Goal: Task Accomplishment & Management: Use online tool/utility

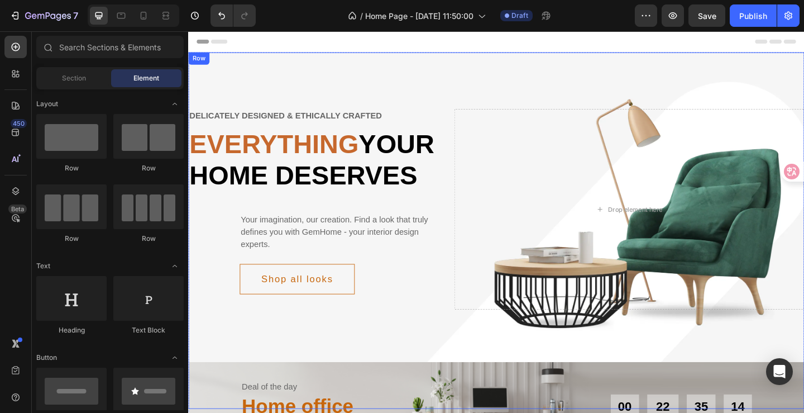
click at [384, 81] on div "Delicately designed & ethically crafted Text Everything your home deserves Head…" at bounding box center [523, 247] width 670 height 387
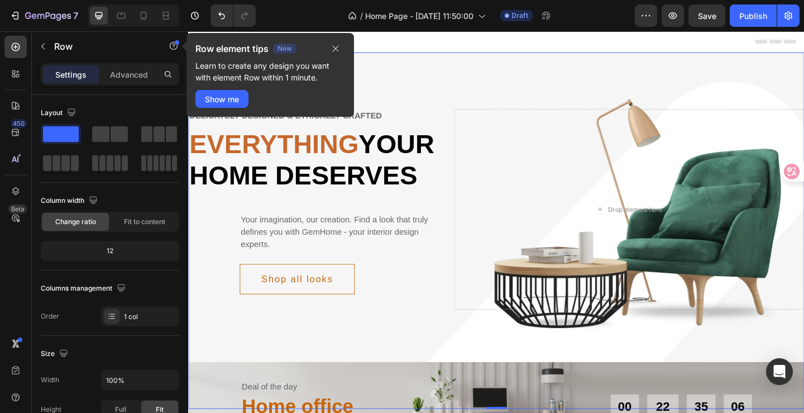
click at [410, 80] on div "Delicately designed & ethically crafted Text Everything your home deserves Head…" at bounding box center [523, 247] width 670 height 387
drag, startPoint x: 336, startPoint y: 47, endPoint x: 157, endPoint y: 23, distance: 180.3
click at [336, 47] on icon "button" at bounding box center [336, 49] width 6 height 6
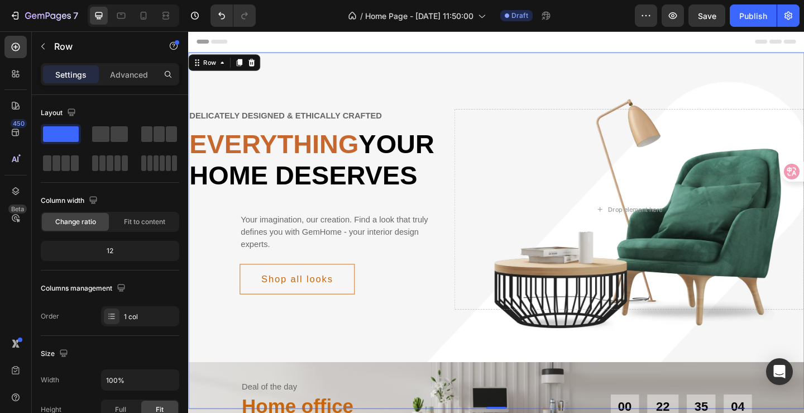
click at [338, 73] on div "Delicately designed & ethically crafted Text Everything your home deserves Head…" at bounding box center [523, 247] width 670 height 387
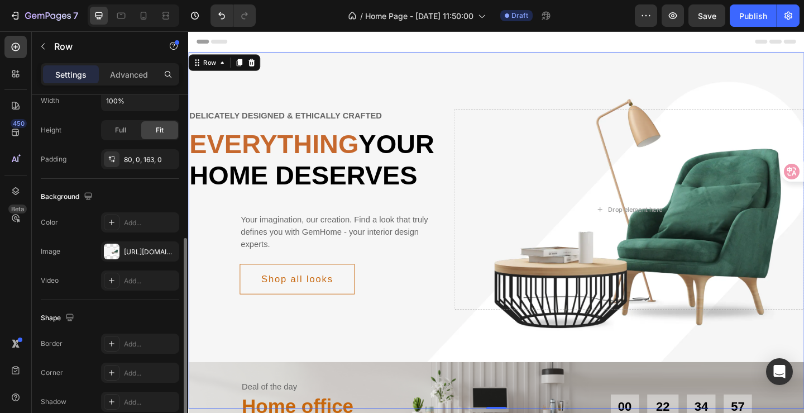
scroll to position [332, 0]
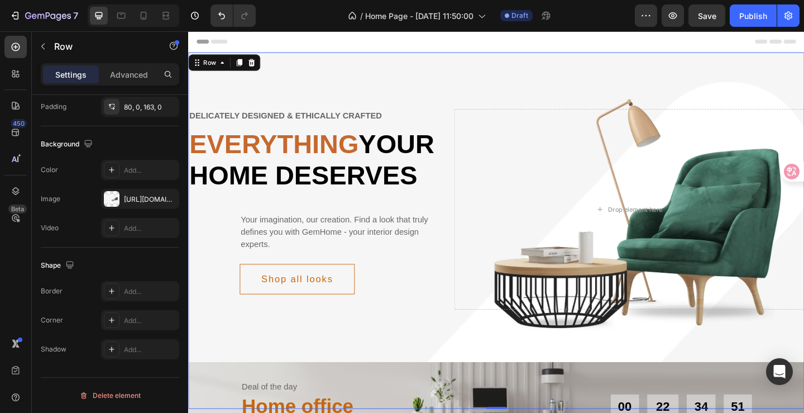
click at [359, 68] on div "Delicately designed & ethically crafted Text Everything your home deserves Head…" at bounding box center [523, 247] width 670 height 387
click at [16, 74] on icon at bounding box center [15, 73] width 11 height 11
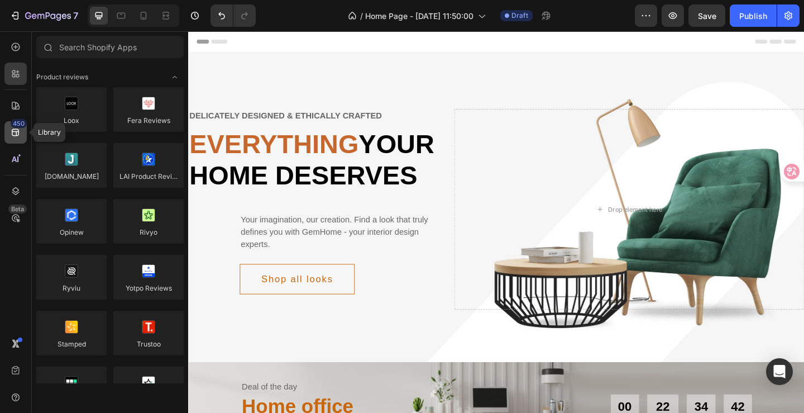
click at [21, 130] on div "450" at bounding box center [15, 132] width 22 height 22
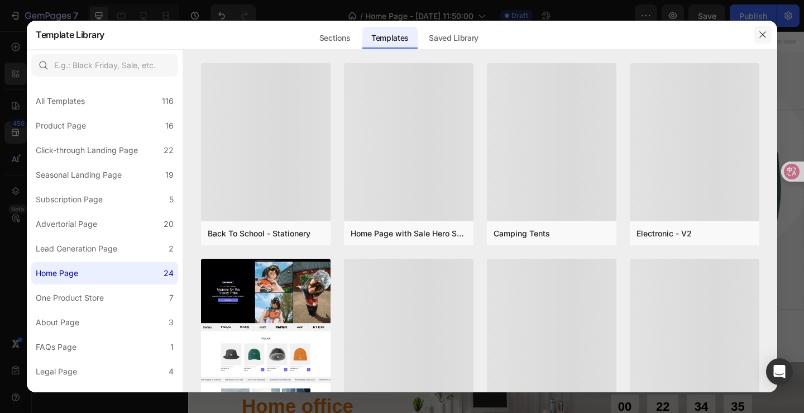
click at [767, 33] on button "button" at bounding box center [763, 35] width 18 height 18
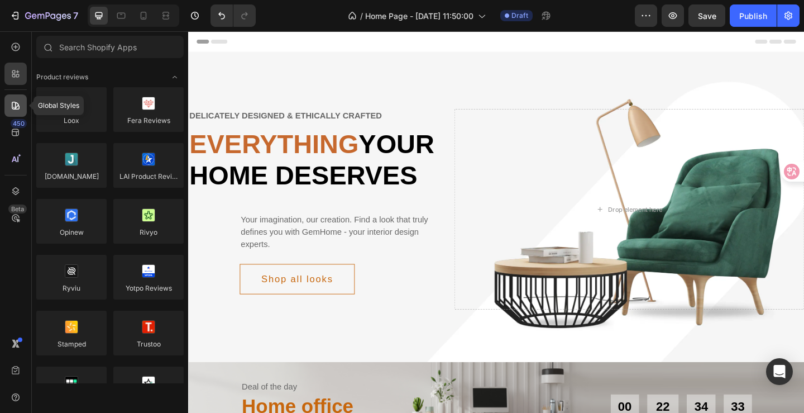
click at [17, 107] on icon at bounding box center [15, 105] width 11 height 11
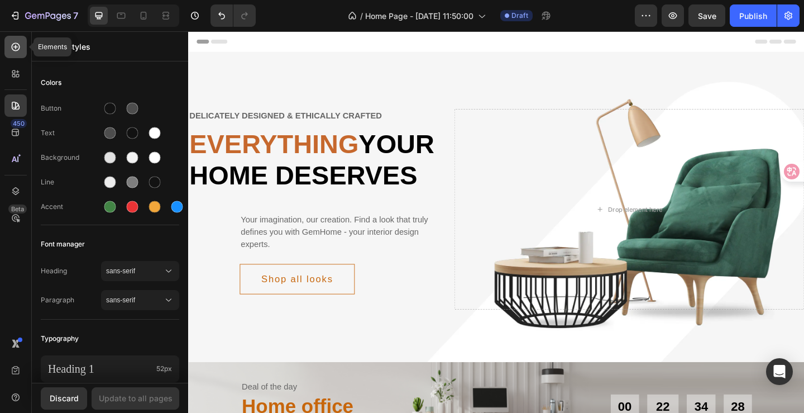
click at [18, 51] on icon at bounding box center [15, 46] width 11 height 11
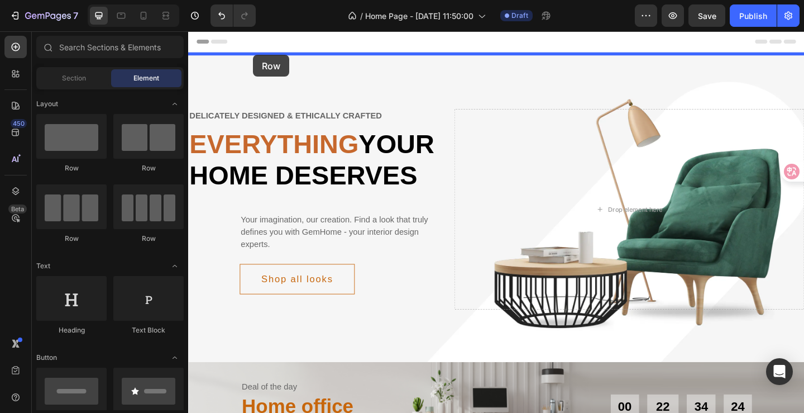
drag, startPoint x: 275, startPoint y: 161, endPoint x: 258, endPoint y: 57, distance: 105.7
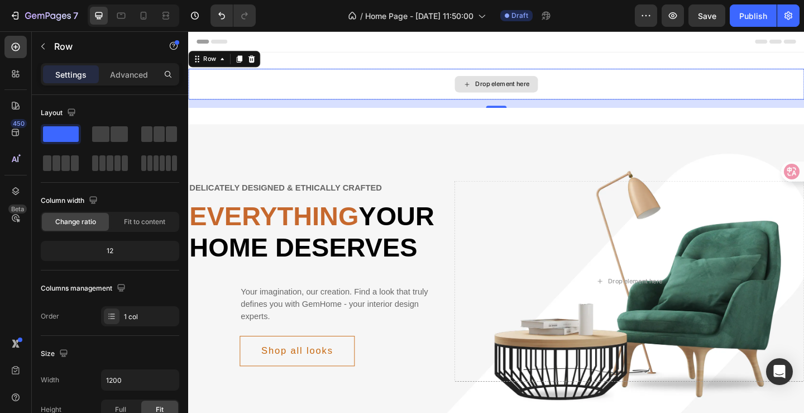
click at [500, 85] on div "Drop element here" at bounding box center [529, 88] width 59 height 9
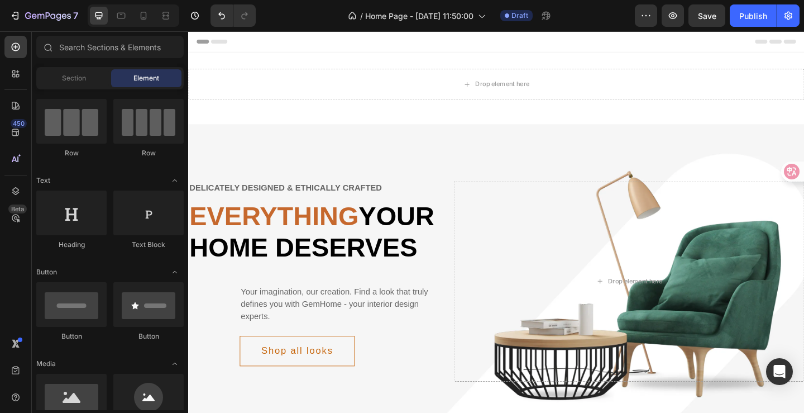
scroll to position [0, 0]
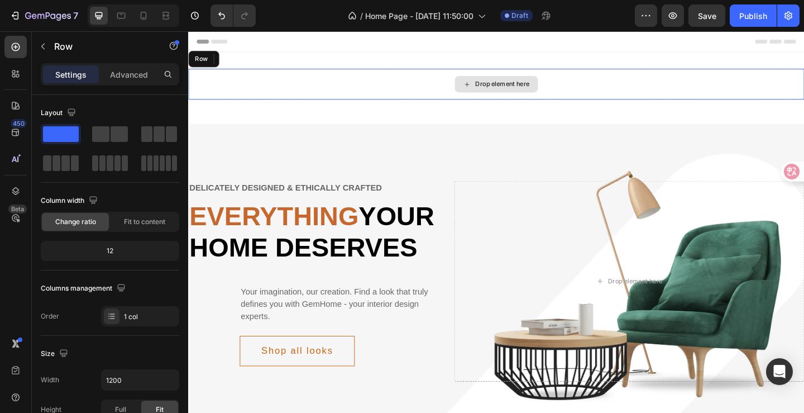
click at [258, 80] on div "Drop element here" at bounding box center [523, 88] width 670 height 33
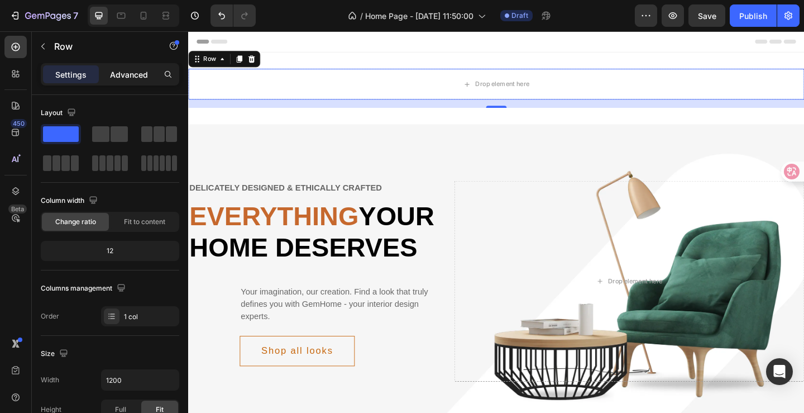
click at [138, 74] on p "Advanced" at bounding box center [129, 75] width 38 height 12
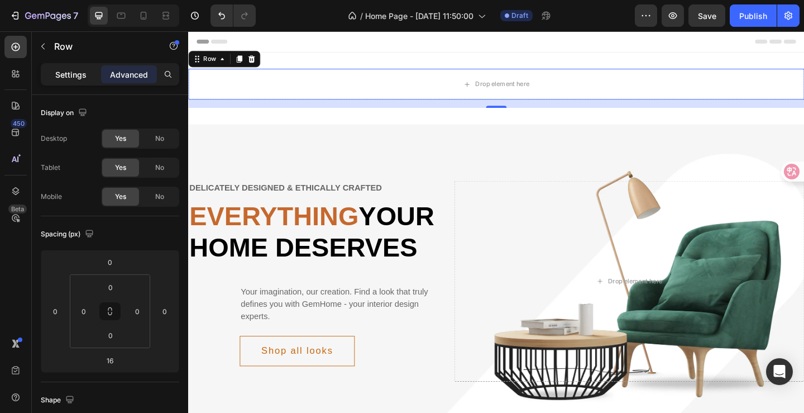
click at [74, 75] on p "Settings" at bounding box center [70, 75] width 31 height 12
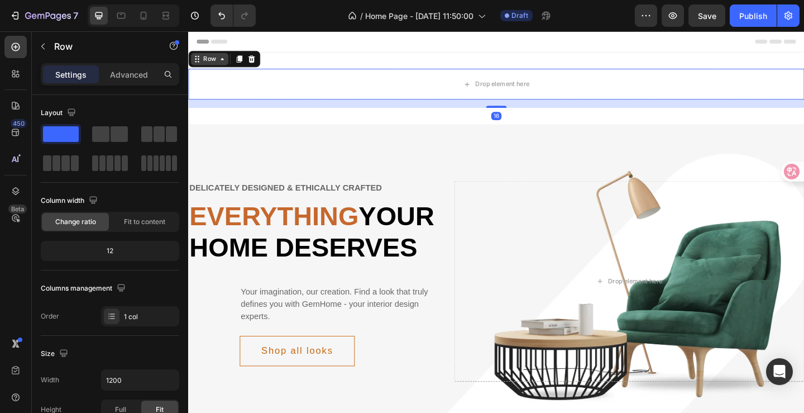
click at [217, 65] on div "Row" at bounding box center [211, 61] width 18 height 10
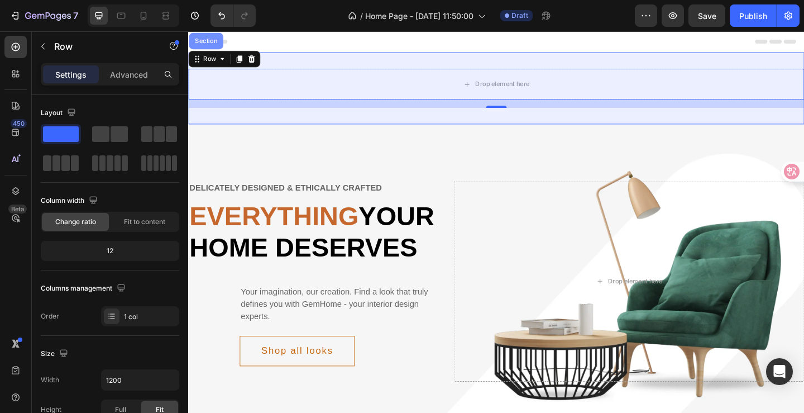
click at [209, 43] on div "Section" at bounding box center [207, 42] width 28 height 7
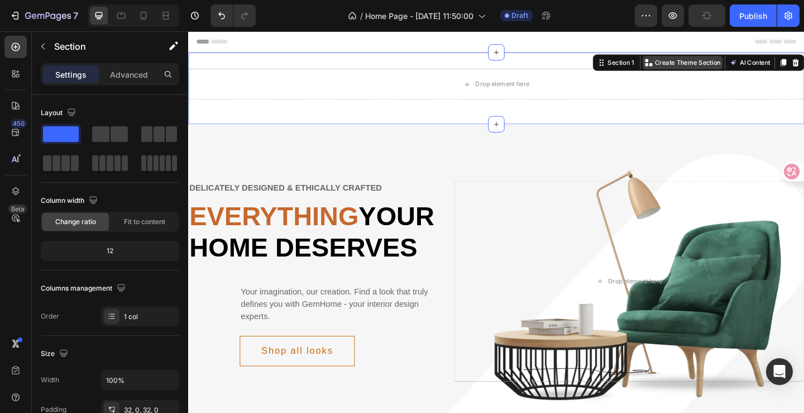
click at [696, 66] on p "Create Theme Section" at bounding box center [731, 65] width 71 height 10
click at [519, 53] on icon at bounding box center [523, 54] width 9 height 9
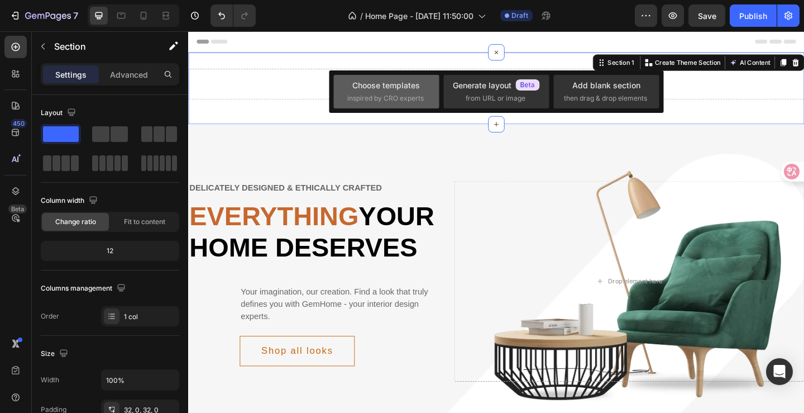
click at [414, 92] on div "Choose templates inspired by CRO experts" at bounding box center [386, 91] width 78 height 24
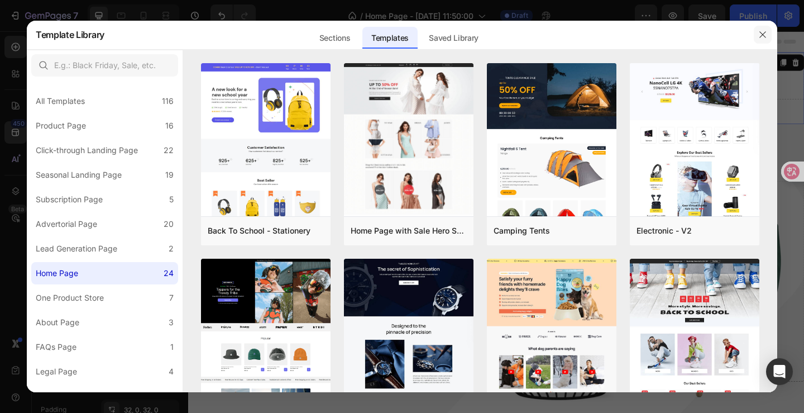
drag, startPoint x: 763, startPoint y: 31, endPoint x: 605, endPoint y: 11, distance: 158.7
click at [763, 31] on icon "button" at bounding box center [762, 34] width 9 height 9
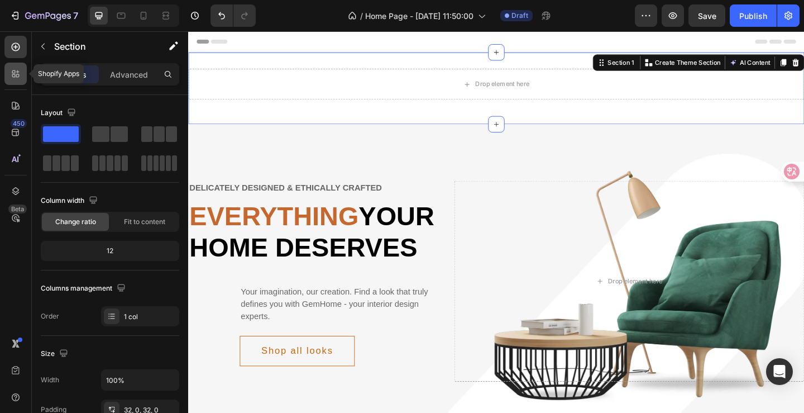
click at [13, 79] on icon at bounding box center [15, 73] width 11 height 11
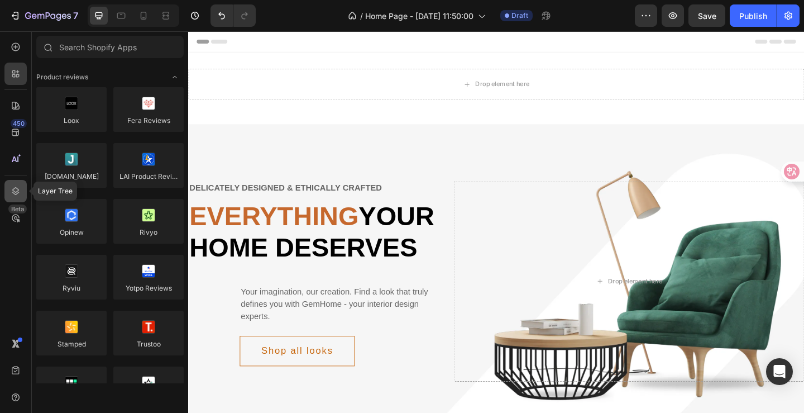
click at [16, 195] on icon at bounding box center [15, 190] width 11 height 11
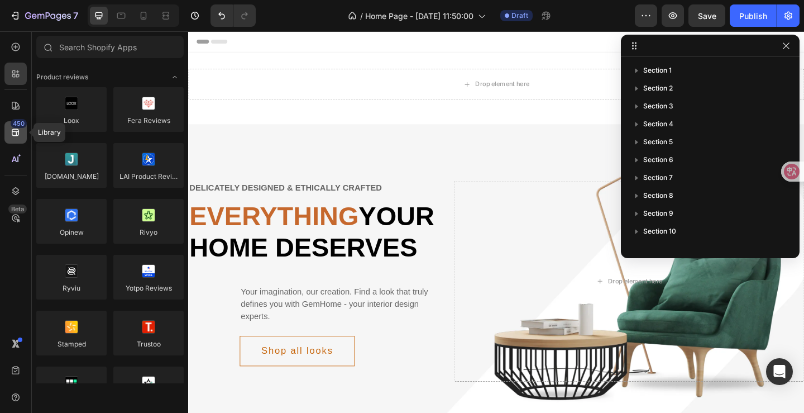
click at [20, 135] on icon at bounding box center [15, 132] width 11 height 11
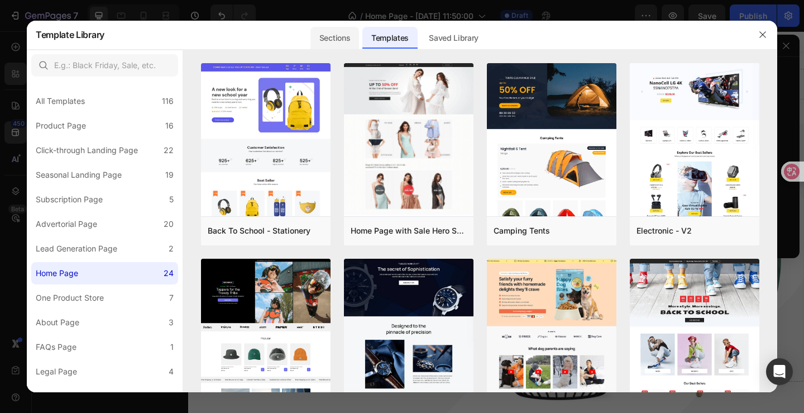
click at [323, 39] on div "Sections" at bounding box center [334, 38] width 49 height 22
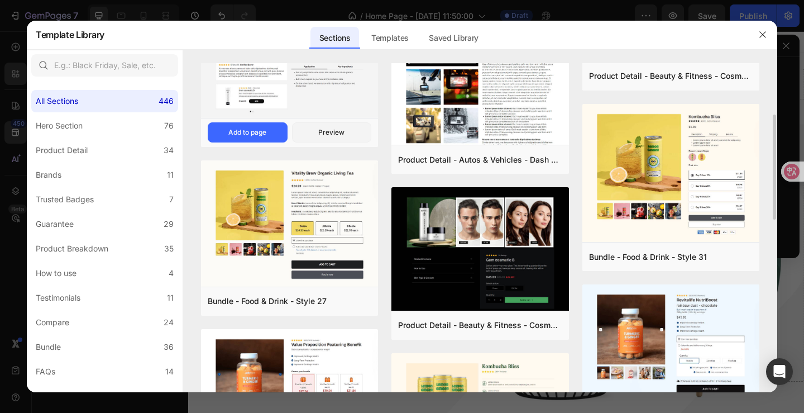
scroll to position [447, 0]
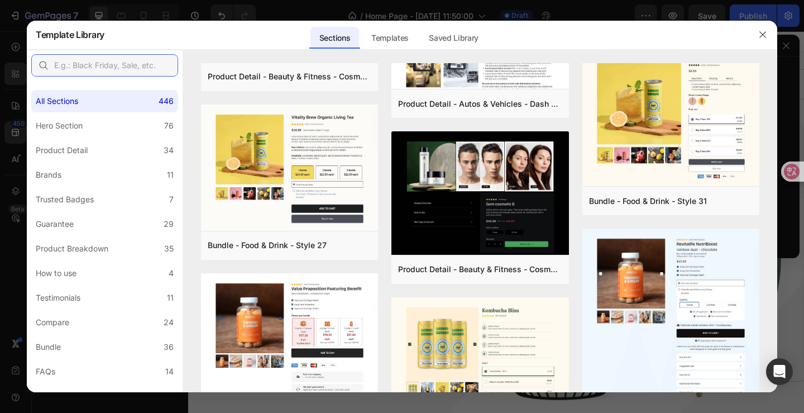
click at [113, 68] on input "text" at bounding box center [104, 65] width 147 height 22
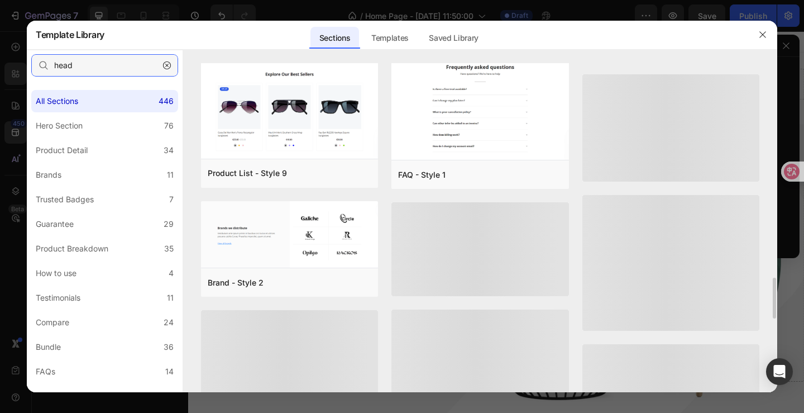
scroll to position [1989, 0]
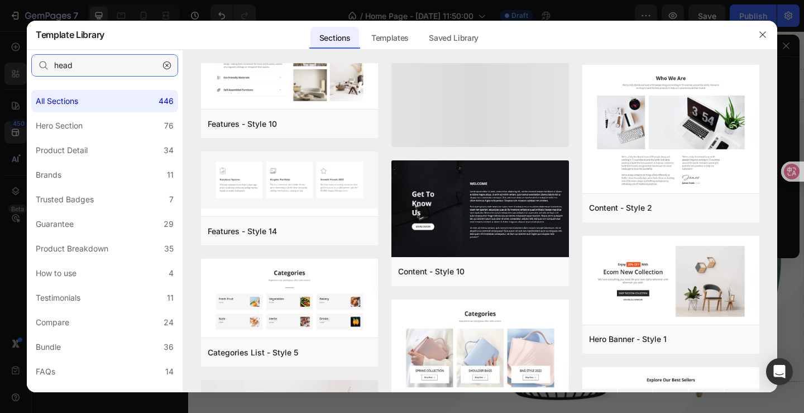
click at [97, 59] on input "head" at bounding box center [104, 65] width 147 height 22
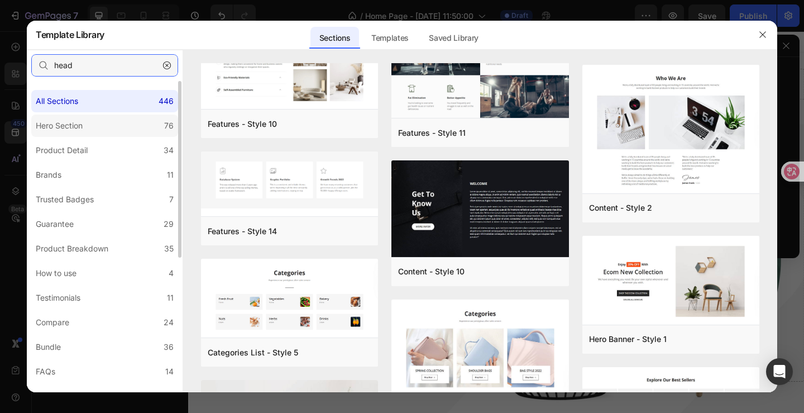
type input "head"
click at [113, 126] on label "Hero Section 76" at bounding box center [104, 125] width 147 height 22
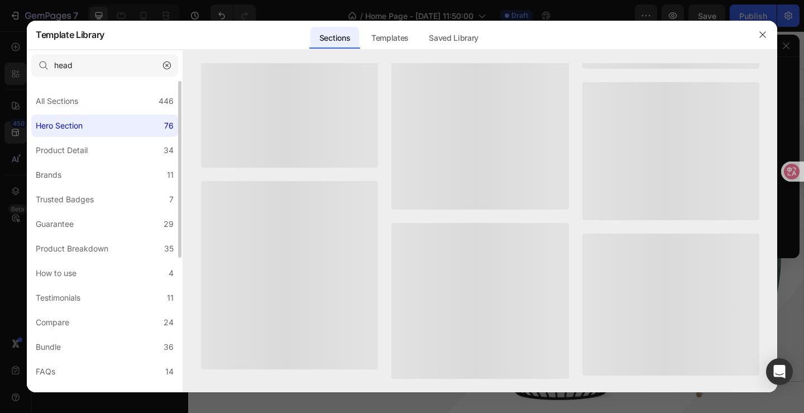
scroll to position [0, 0]
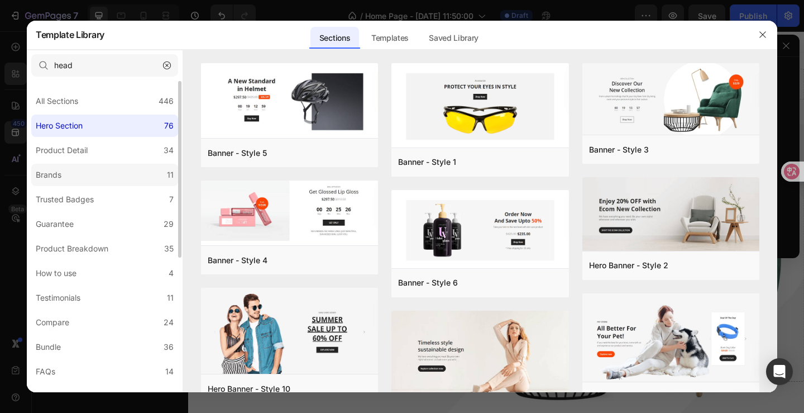
click at [111, 171] on label "Brands 11" at bounding box center [104, 175] width 147 height 22
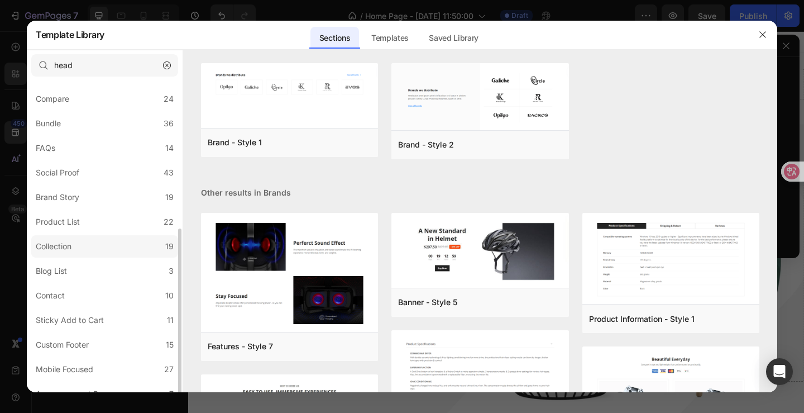
scroll to position [236, 0]
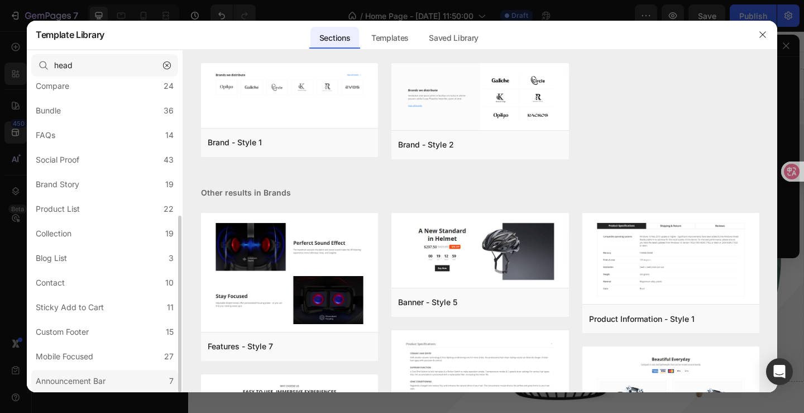
click at [115, 379] on label "Announcement Bar 7" at bounding box center [104, 381] width 147 height 22
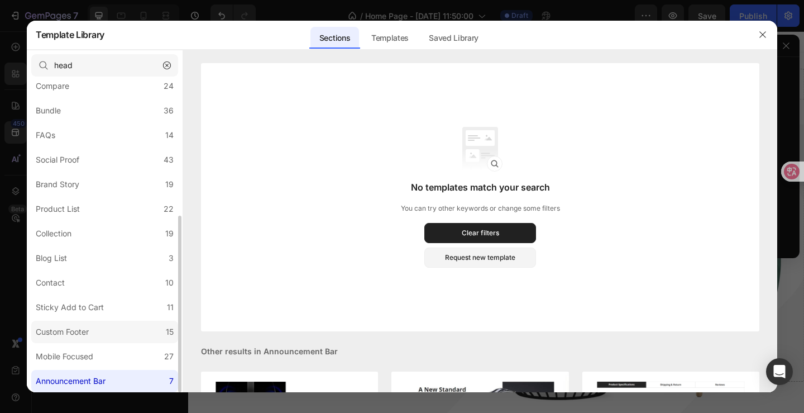
click at [109, 337] on label "Custom Footer 15" at bounding box center [104, 331] width 147 height 22
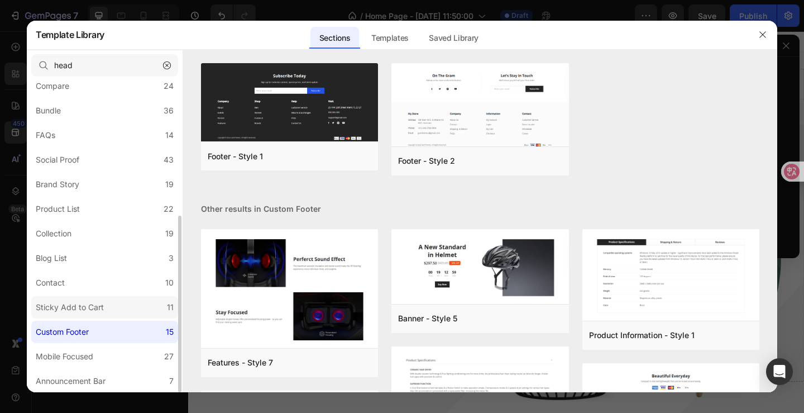
click at [110, 304] on label "Sticky Add to Cart 11" at bounding box center [104, 307] width 147 height 22
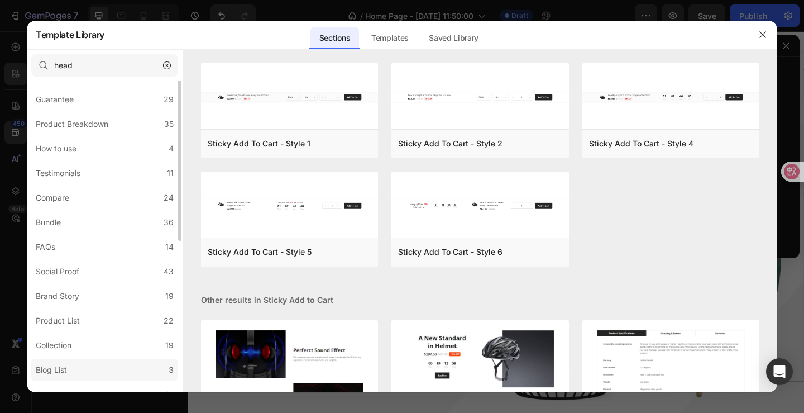
scroll to position [69, 0]
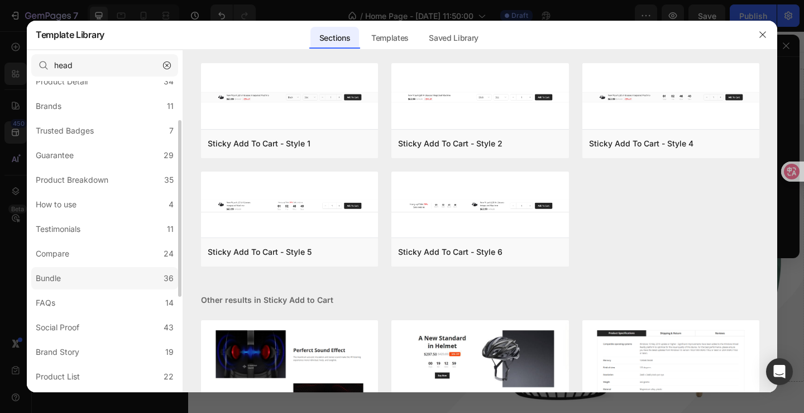
click at [90, 277] on label "Bundle 36" at bounding box center [104, 278] width 147 height 22
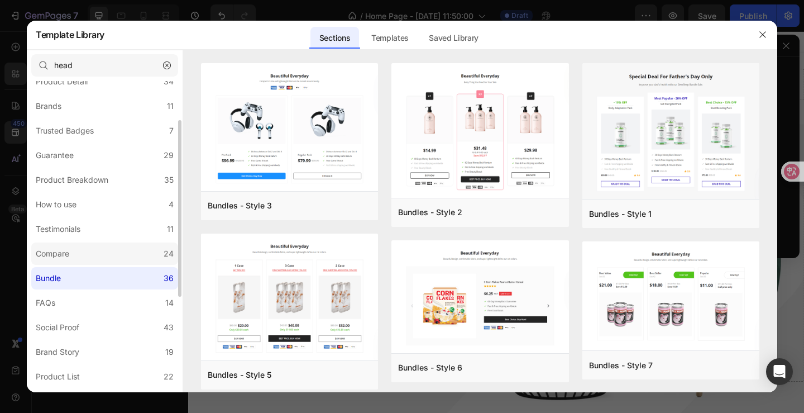
scroll to position [0, 0]
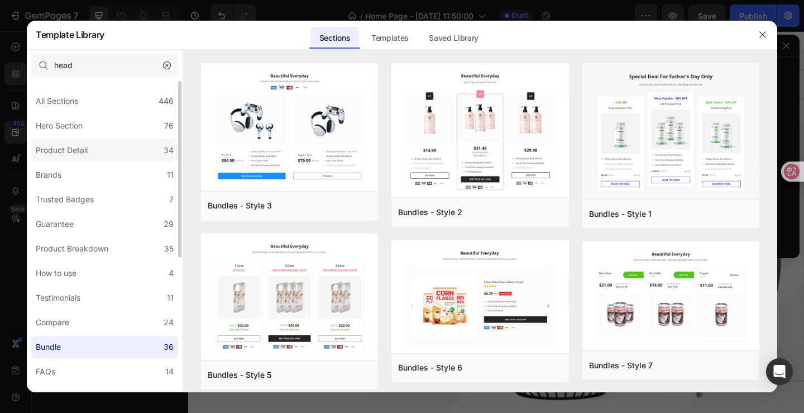
click at [85, 154] on div "Product Detail" at bounding box center [62, 149] width 52 height 13
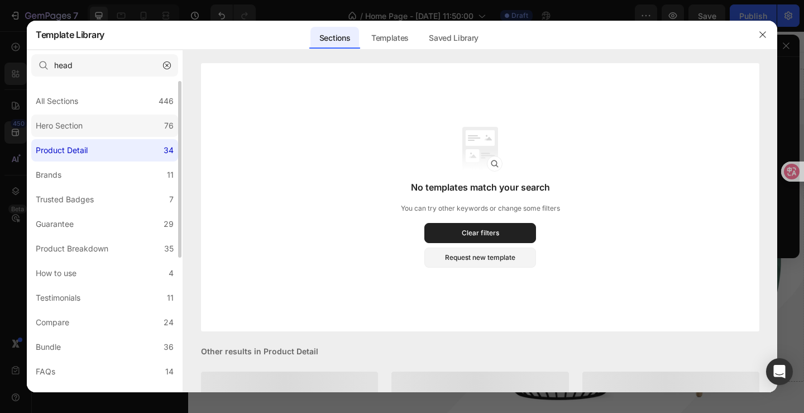
click at [83, 130] on div "Hero Section" at bounding box center [59, 125] width 47 height 13
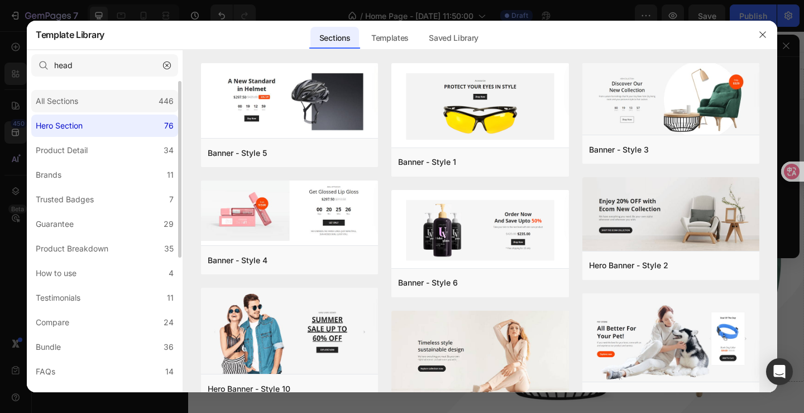
click at [83, 104] on div "All Sections" at bounding box center [59, 100] width 47 height 13
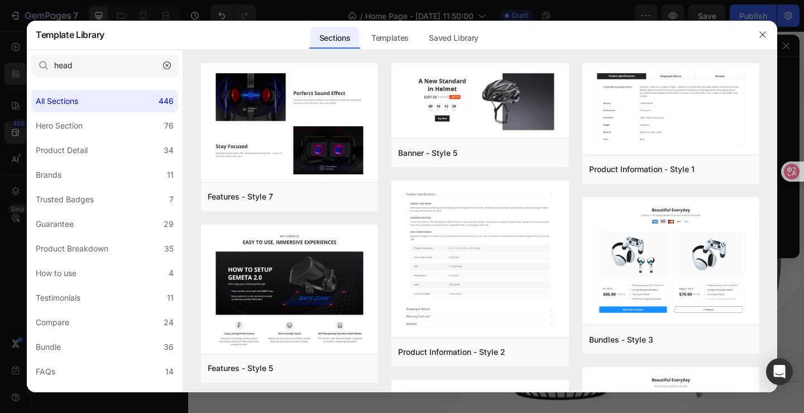
click at [168, 63] on icon "button" at bounding box center [167, 65] width 8 height 8
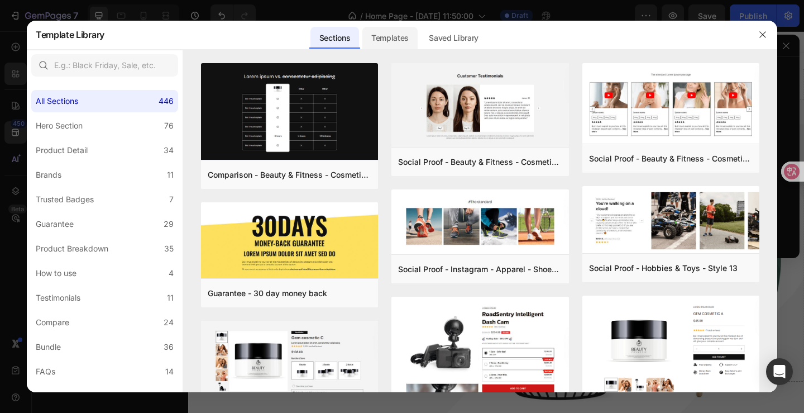
click at [408, 31] on div "Templates" at bounding box center [389, 38] width 55 height 22
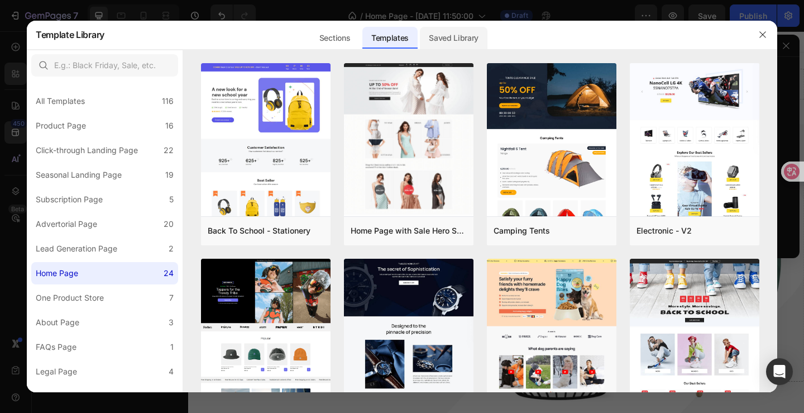
click at [451, 34] on div "Saved Library" at bounding box center [454, 38] width 68 height 22
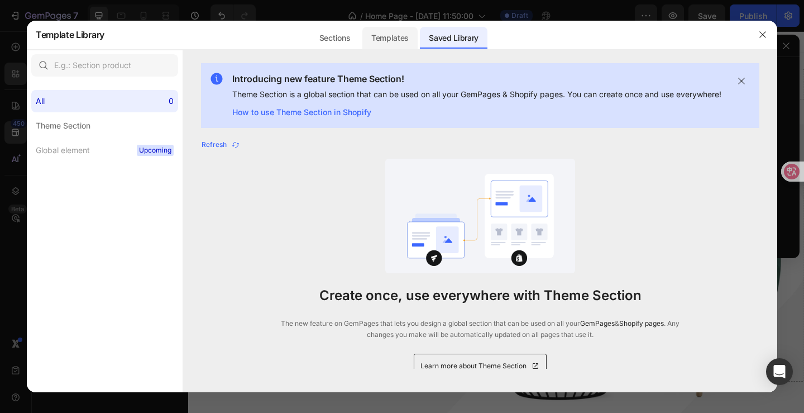
click at [399, 35] on div "Templates" at bounding box center [389, 38] width 55 height 22
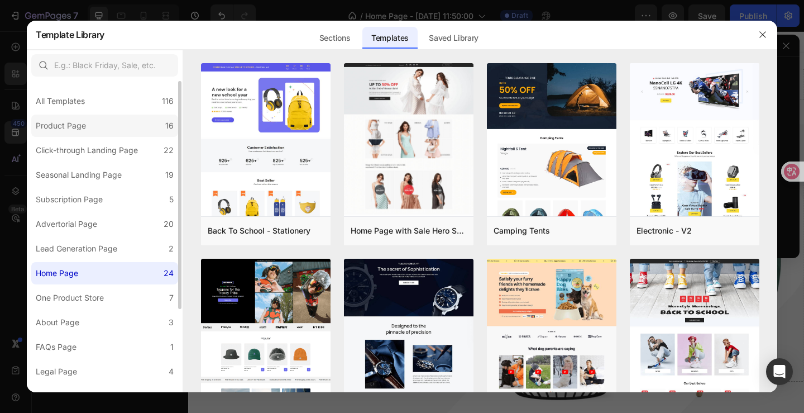
click at [121, 126] on label "Product Page 16" at bounding box center [104, 125] width 147 height 22
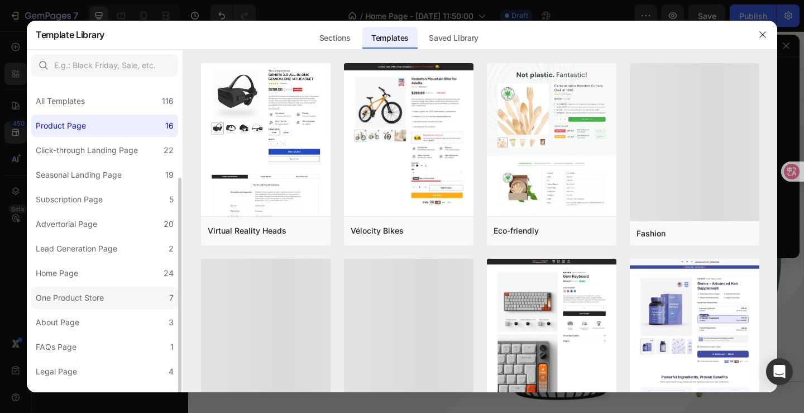
scroll to position [113, 0]
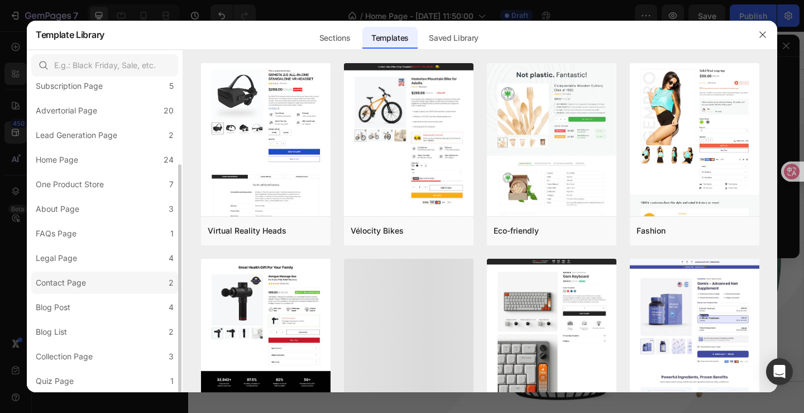
click at [97, 280] on label "Contact Page 2" at bounding box center [104, 282] width 147 height 22
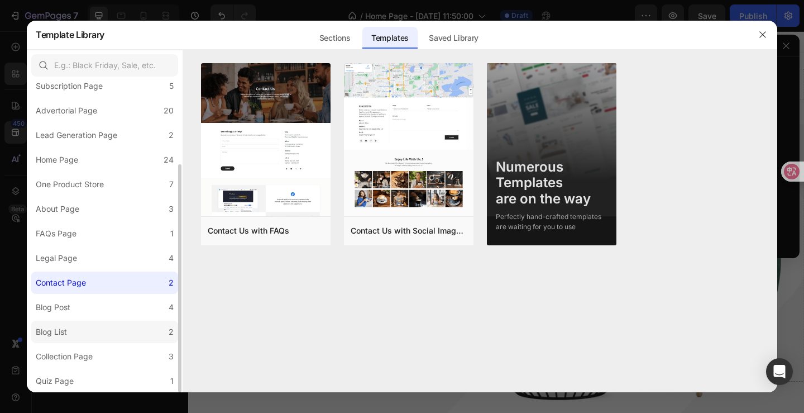
click at [98, 334] on label "Blog List 2" at bounding box center [104, 331] width 147 height 22
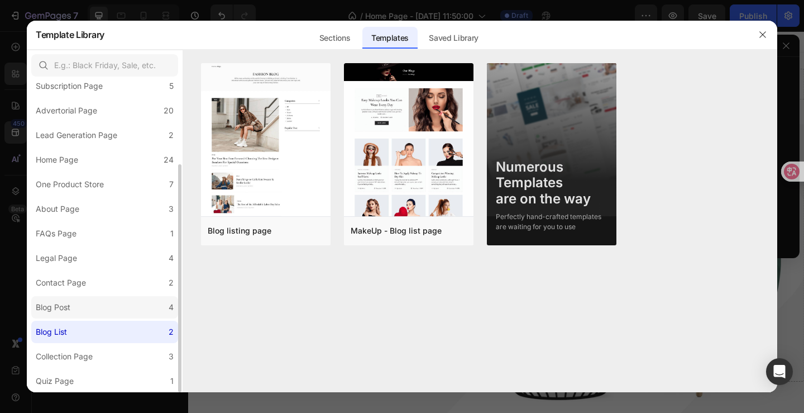
click at [94, 311] on label "Blog Post 4" at bounding box center [104, 307] width 147 height 22
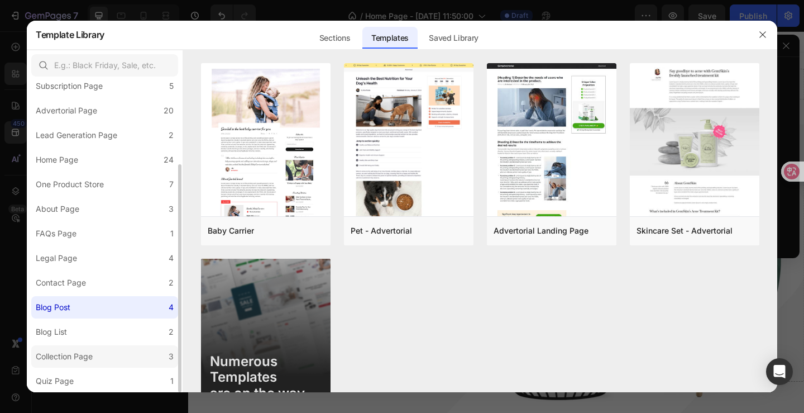
click at [95, 352] on div "Collection Page" at bounding box center [66, 355] width 61 height 13
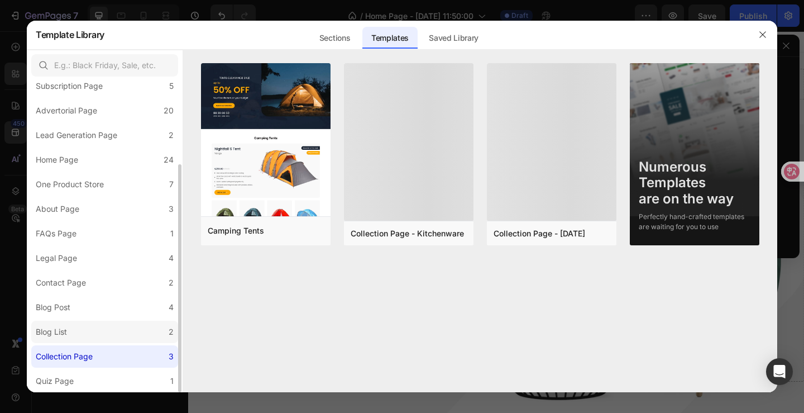
scroll to position [0, 0]
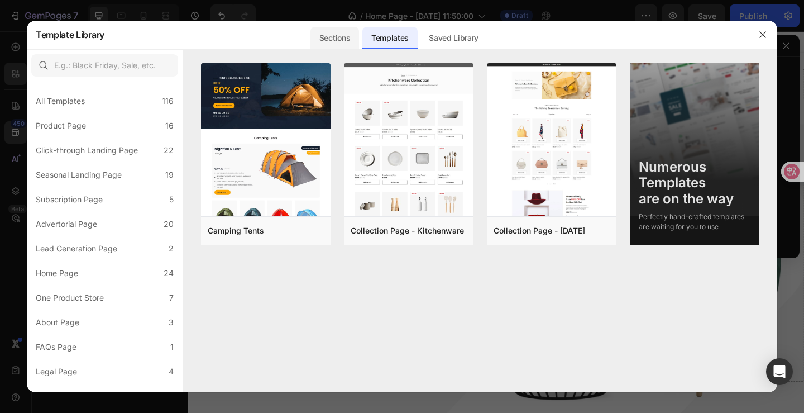
click at [336, 43] on div "Sections" at bounding box center [334, 38] width 49 height 22
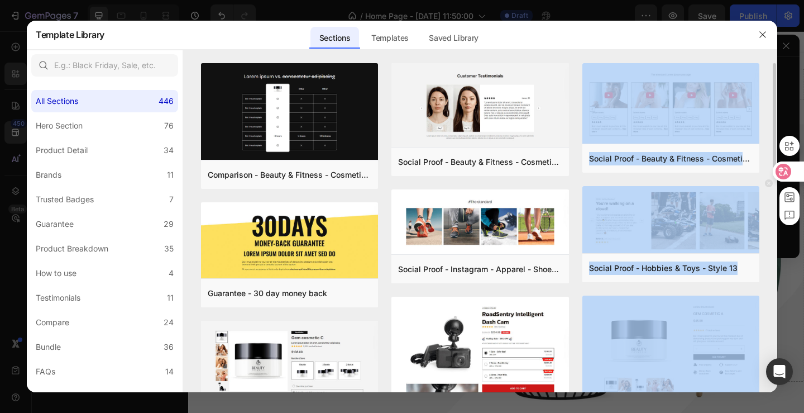
drag, startPoint x: 774, startPoint y: 69, endPoint x: 768, endPoint y: 218, distance: 149.7
click at [781, 170] on html "7 / Home Page - [DATE] 11:50:00 Draft Preview Save Publish 450 Beta Sections(18…" at bounding box center [402, 85] width 804 height 170
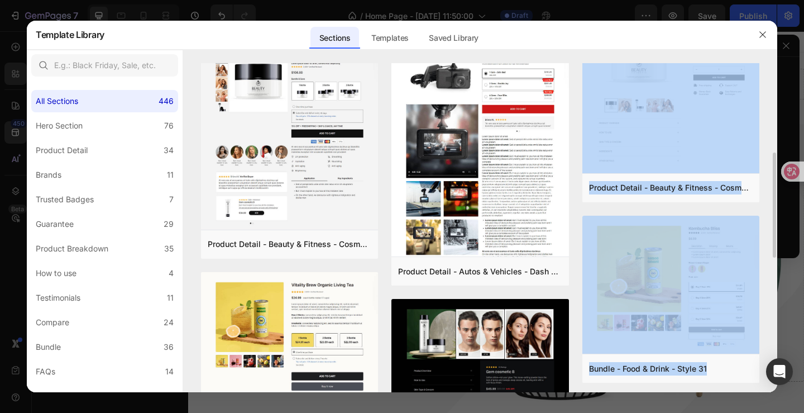
click at [576, 193] on div "Comparison - Beauty & Fitness - Cosmetic - Ingredients - Style 19 Add to page P…" at bounding box center [480, 298] width 558 height 1028
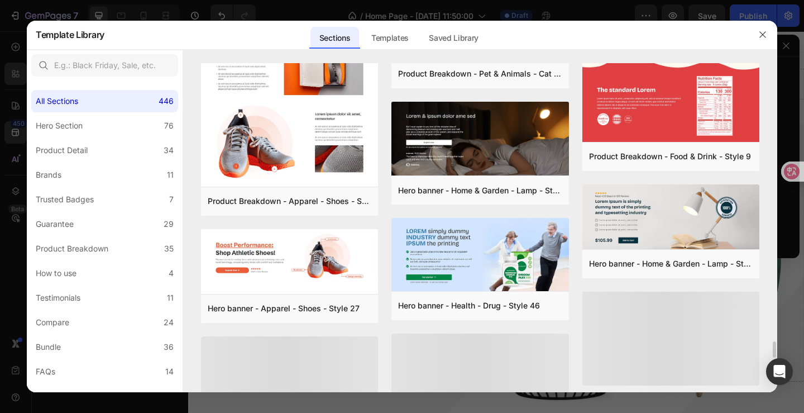
scroll to position [5302, 0]
